Goal: Task Accomplishment & Management: Manage account settings

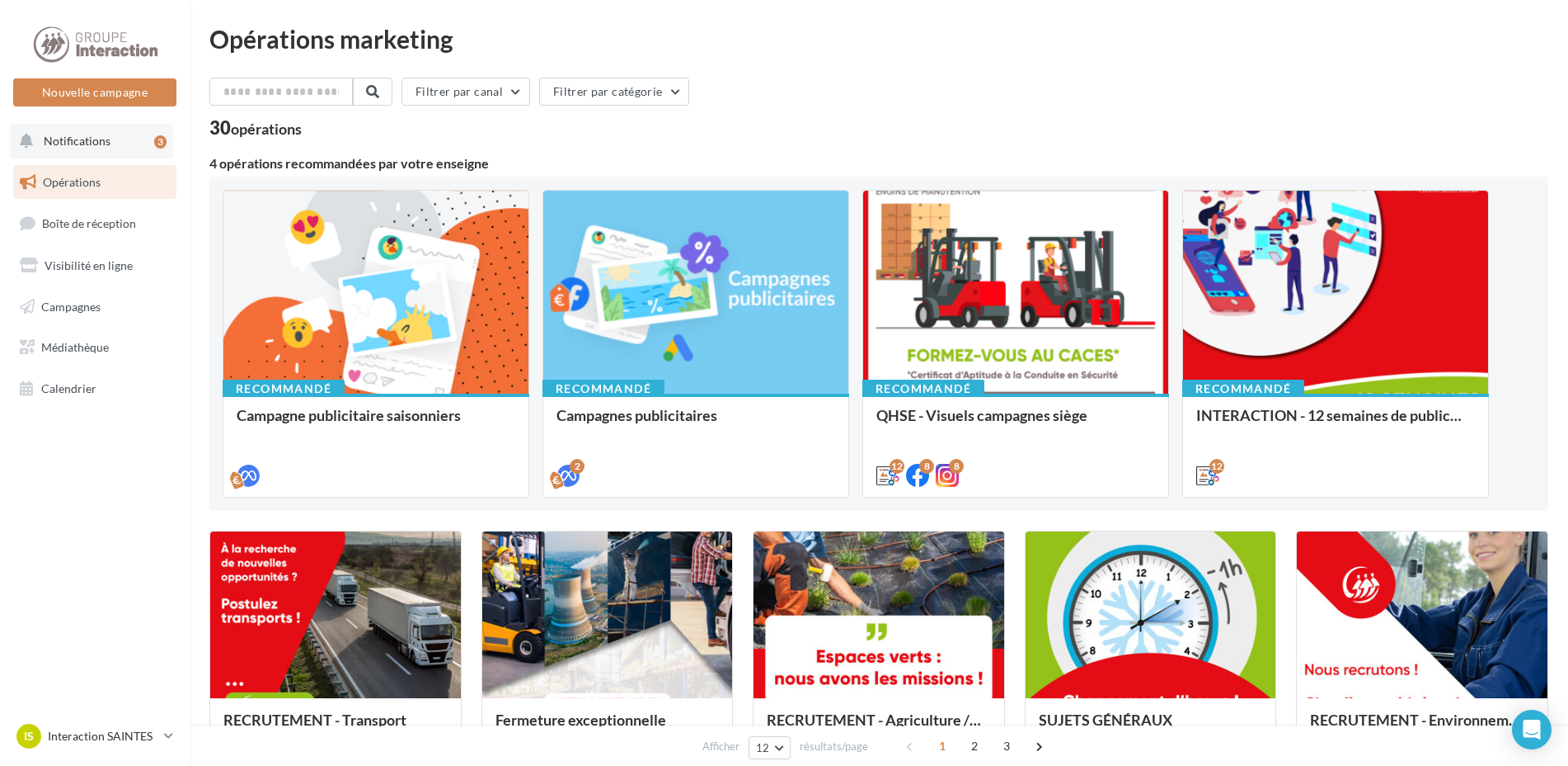
click at [108, 147] on span "Notifications" at bounding box center [77, 141] width 67 height 14
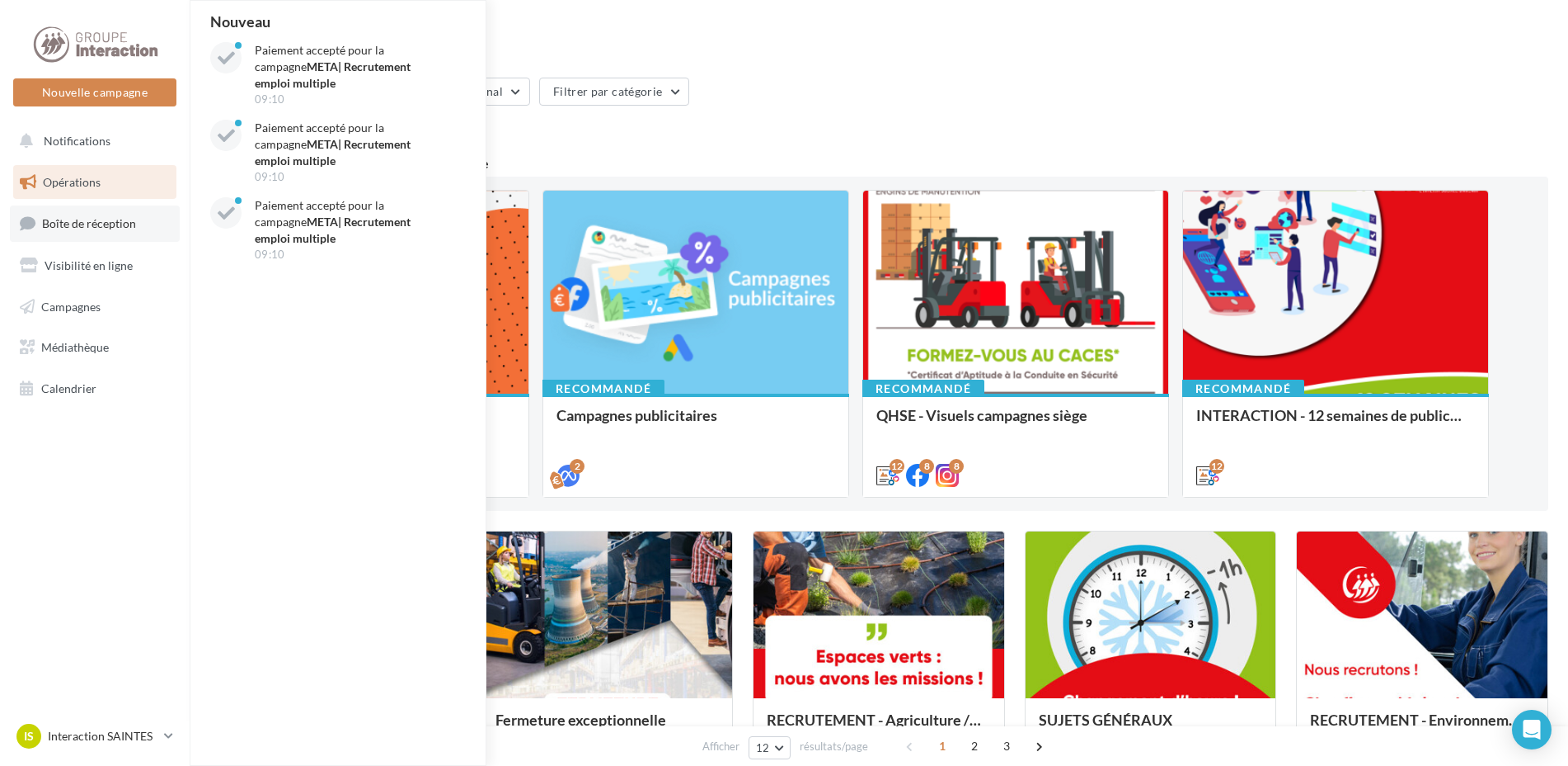
click at [84, 221] on span "Boîte de réception" at bounding box center [89, 223] width 94 height 14
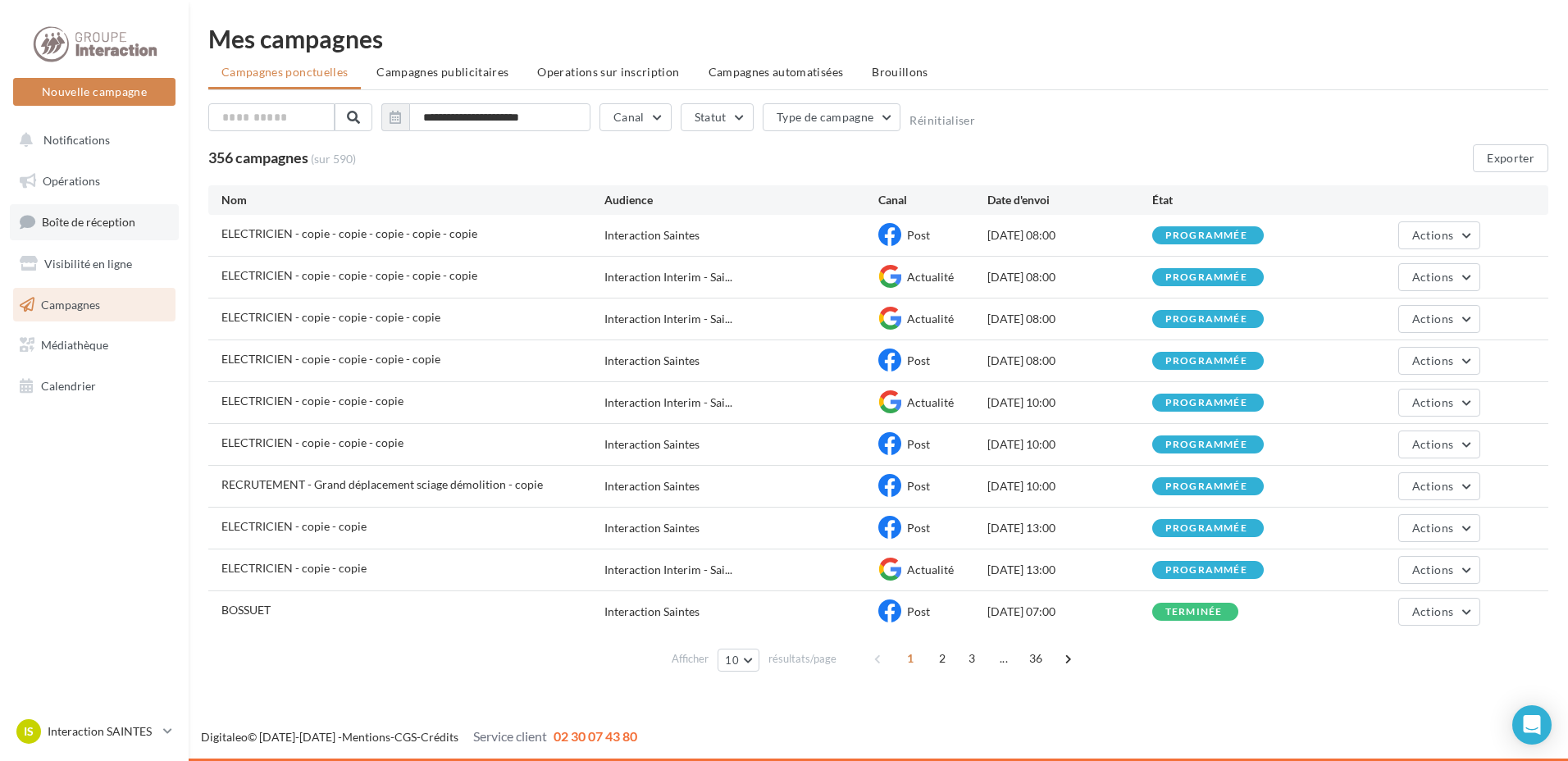
click at [102, 222] on span "Boîte de réception" at bounding box center [88, 222] width 93 height 14
